Goal: Use online tool/utility: Use online tool/utility

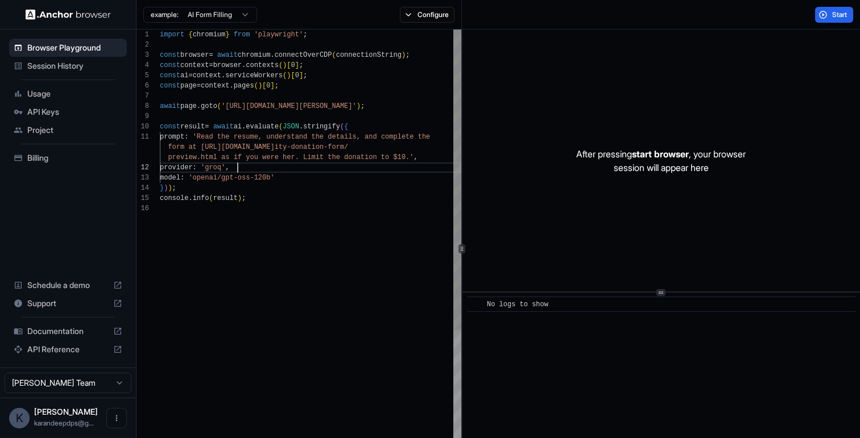
scroll to position [31, 0]
click at [340, 163] on div "import { chromium } from 'playwright' ; const browser = await chromium . connec…" at bounding box center [310, 329] width 301 height 599
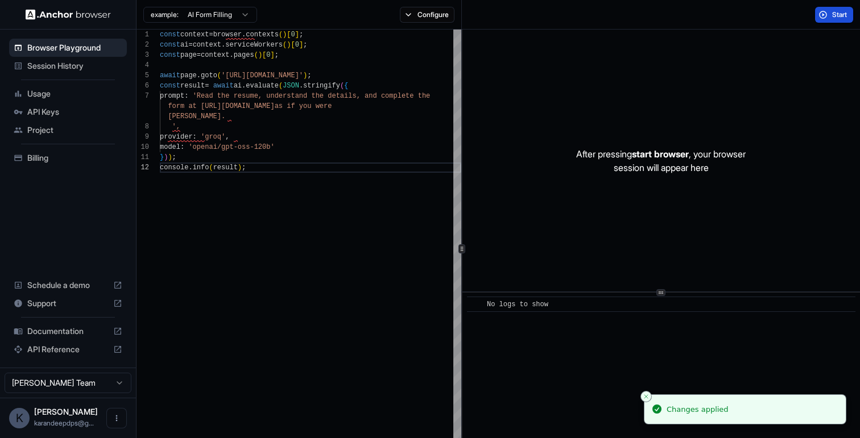
click at [828, 20] on button "Start" at bounding box center [834, 15] width 38 height 16
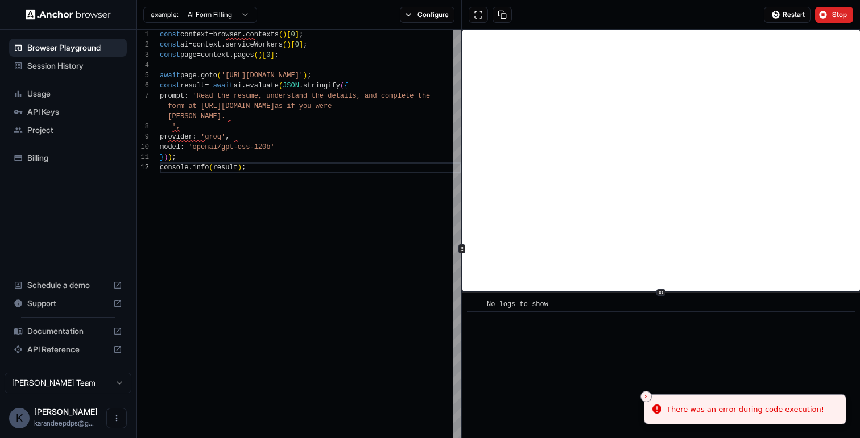
click at [721, 414] on div "There was an error during code execution!" at bounding box center [744, 409] width 157 height 11
click at [225, 113] on div "const context = browser . contexts ( ) [ 0 ] ; const ai = context . serviceWork…" at bounding box center [310, 309] width 301 height 558
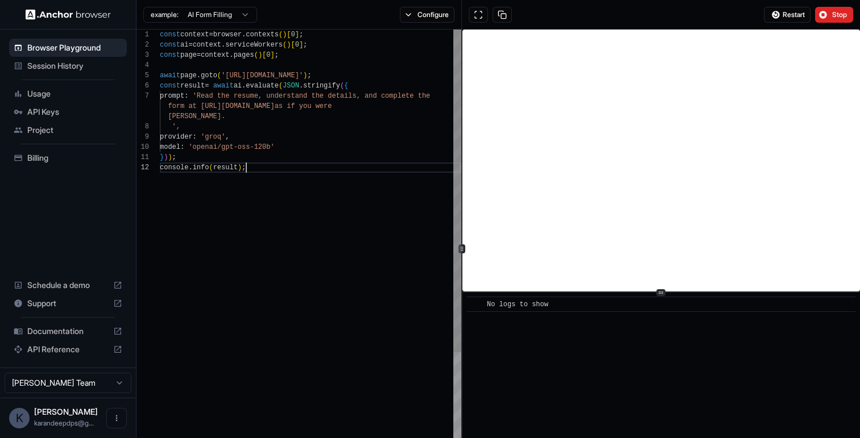
scroll to position [31, 0]
click at [237, 123] on div "const context = browser . contexts ( ) [ 0 ] ; const ai = context . serviceWork…" at bounding box center [310, 309] width 301 height 558
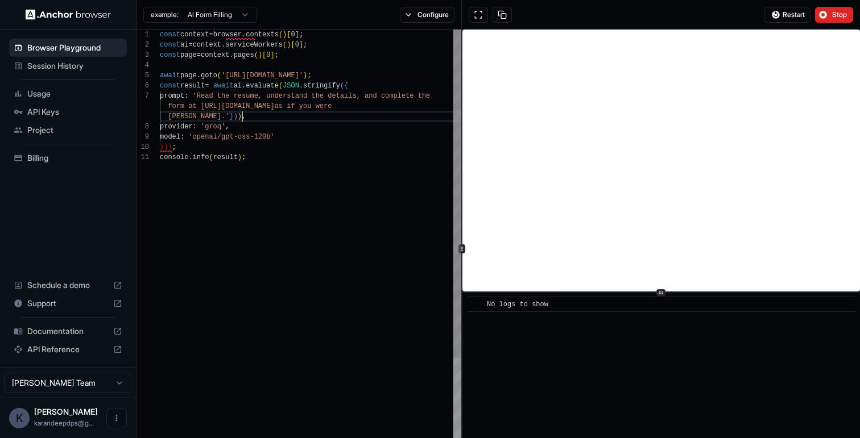
scroll to position [10, 0]
click at [216, 143] on div "const context = browser . contexts ( ) [ 0 ] ; const ai = context . serviceWork…" at bounding box center [310, 303] width 301 height 547
click at [236, 115] on div "const context = browser . contexts ( ) [ 0 ] ; const ai = context . serviceWork…" at bounding box center [310, 303] width 301 height 547
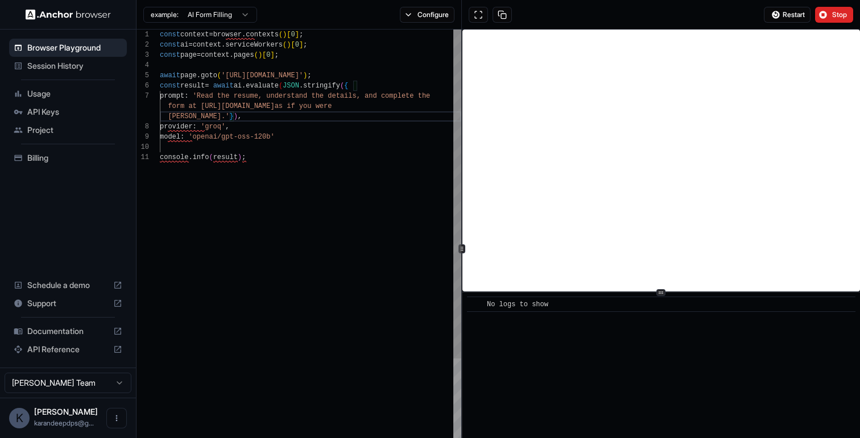
click at [219, 144] on div "const context = browser . contexts ( ) [ 0 ] ; const ai = context . serviceWork…" at bounding box center [310, 303] width 301 height 547
click at [234, 117] on div "const context = browser . contexts ( ) [ 0 ] ; const ai = context . serviceWork…" at bounding box center [310, 303] width 301 height 547
click at [169, 125] on div "const context = browser . contexts ( ) [ 0 ] ; const ai = context . serviceWork…" at bounding box center [310, 309] width 301 height 558
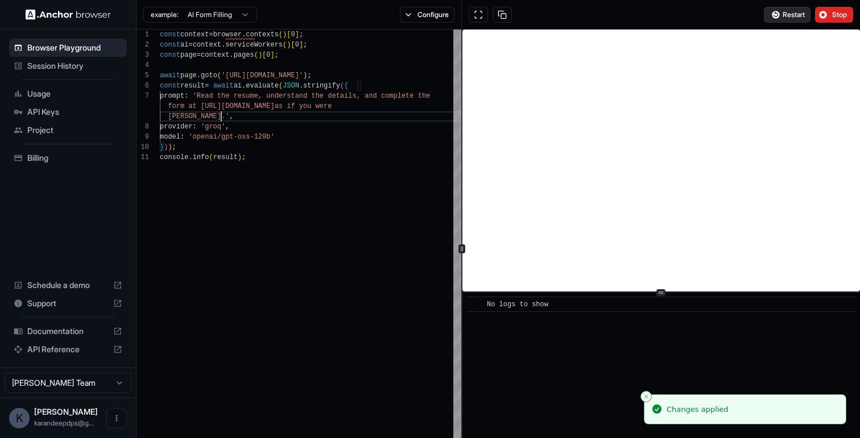
type textarea "**********"
click at [795, 11] on span "Restart" at bounding box center [793, 14] width 22 height 9
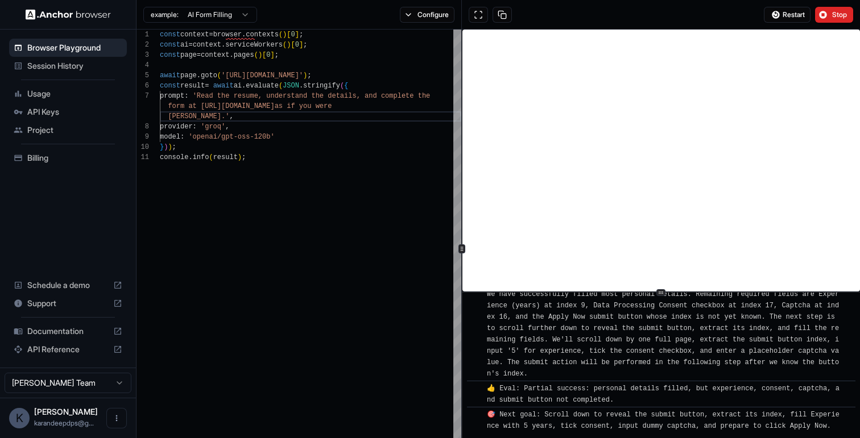
scroll to position [1345, 0]
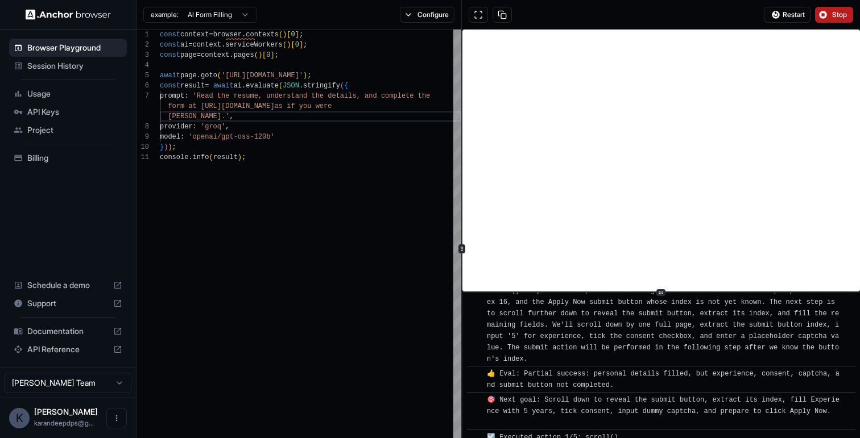
click at [832, 15] on span "Stop" at bounding box center [840, 14] width 16 height 9
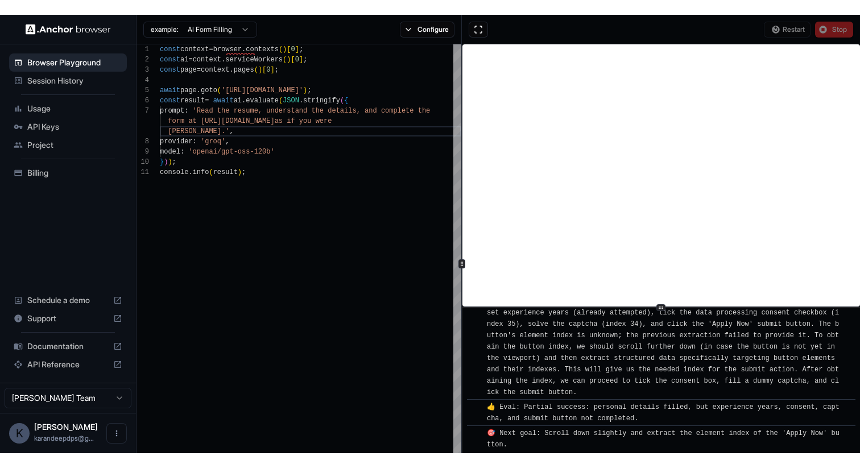
scroll to position [0, 0]
